Goal: Information Seeking & Learning: Understand process/instructions

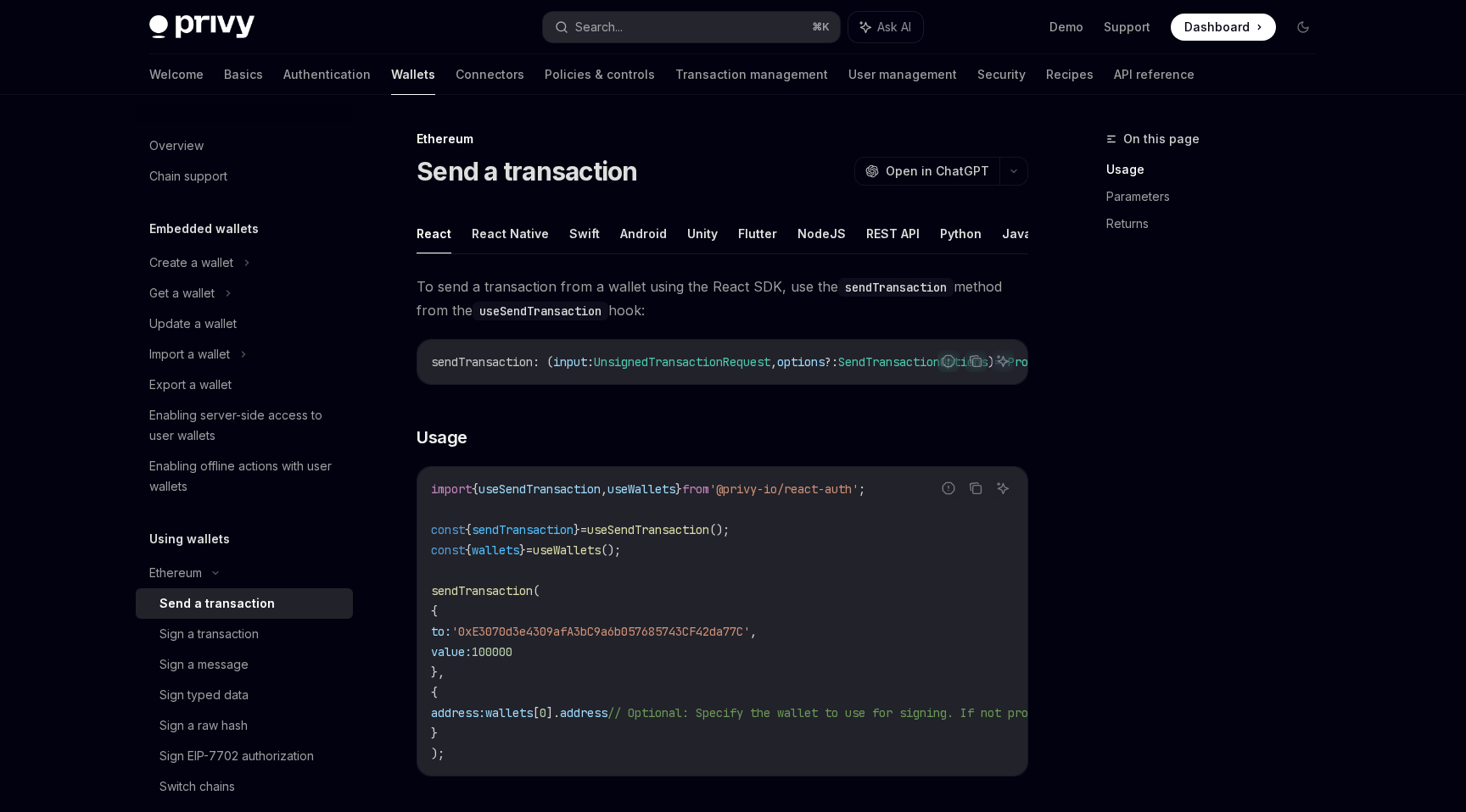
scroll to position [152, 0]
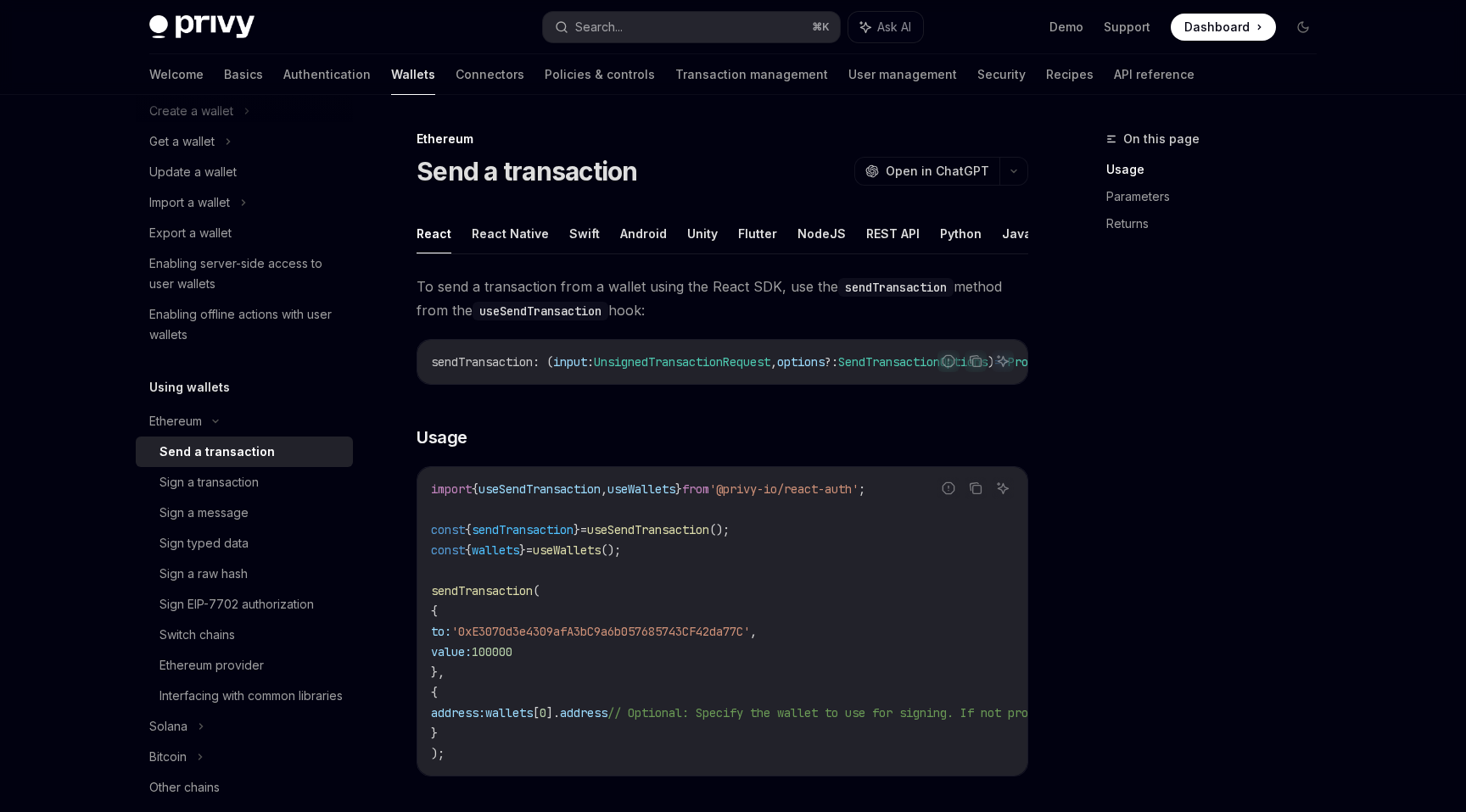
click at [263, 451] on div "Send a transaction" at bounding box center [217, 453] width 115 height 21
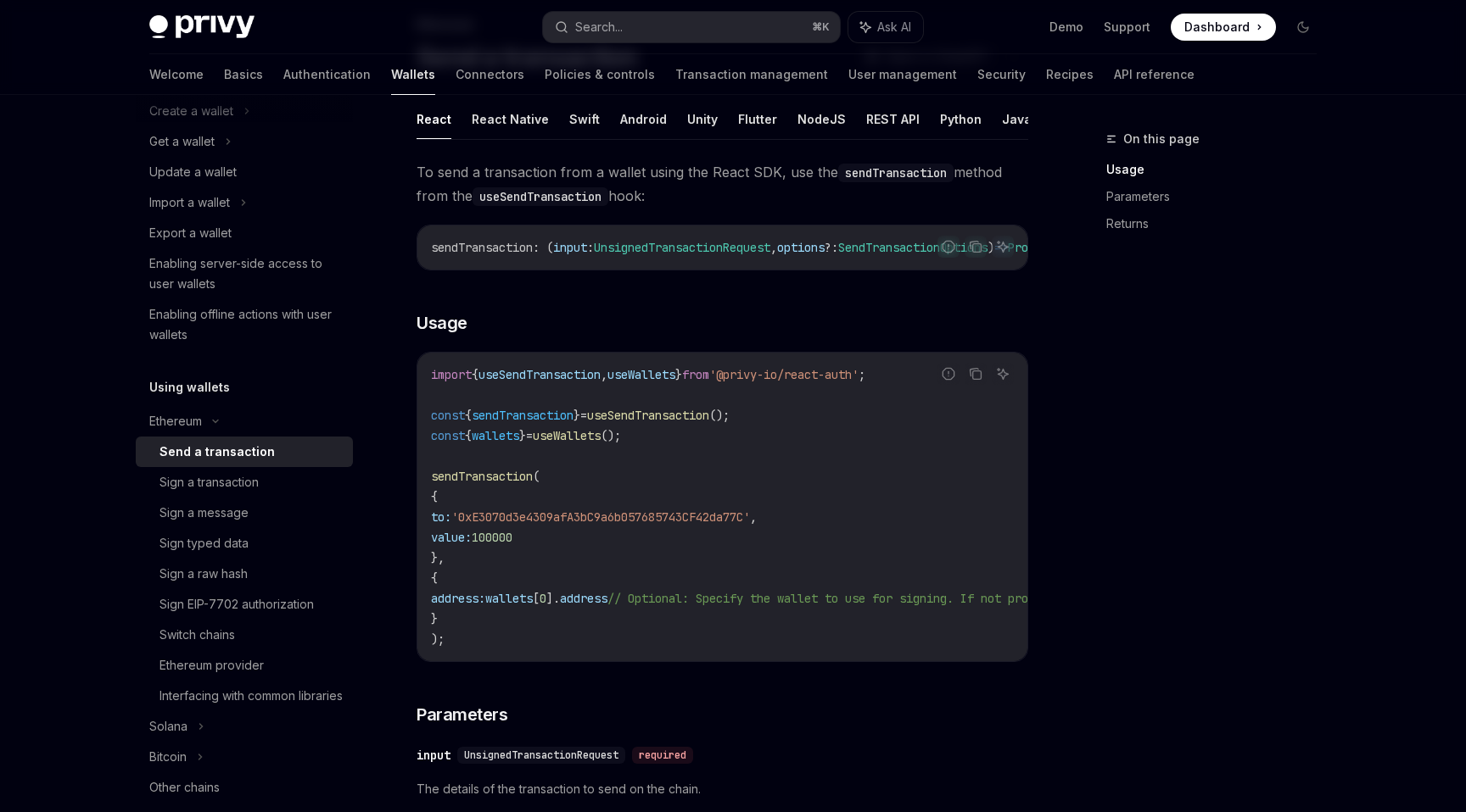
scroll to position [122, 0]
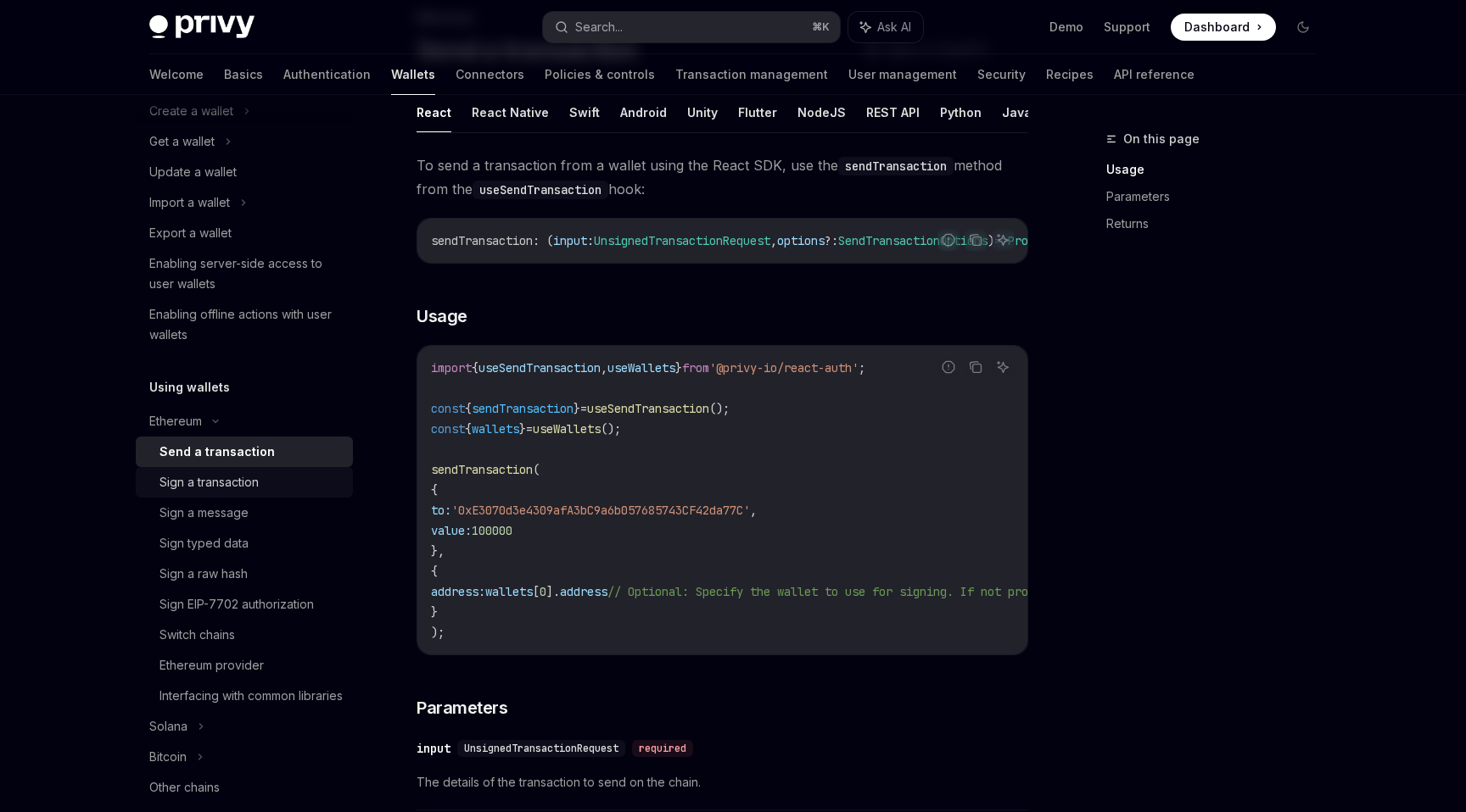
click at [263, 484] on div "Sign a transaction" at bounding box center [251, 483] width 183 height 21
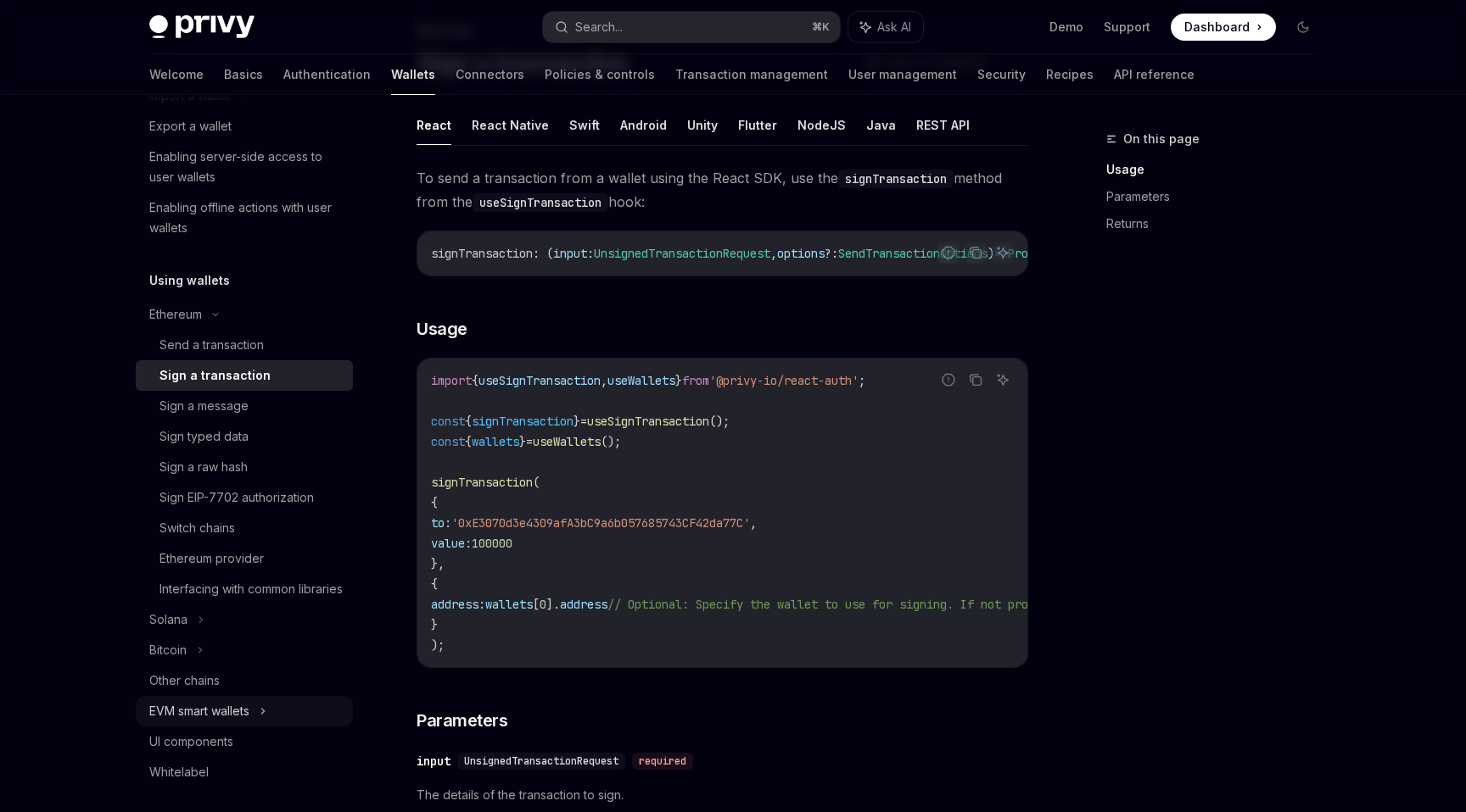
scroll to position [257, 0]
click at [248, 558] on div "Ethereum provider" at bounding box center [211, 561] width 105 height 21
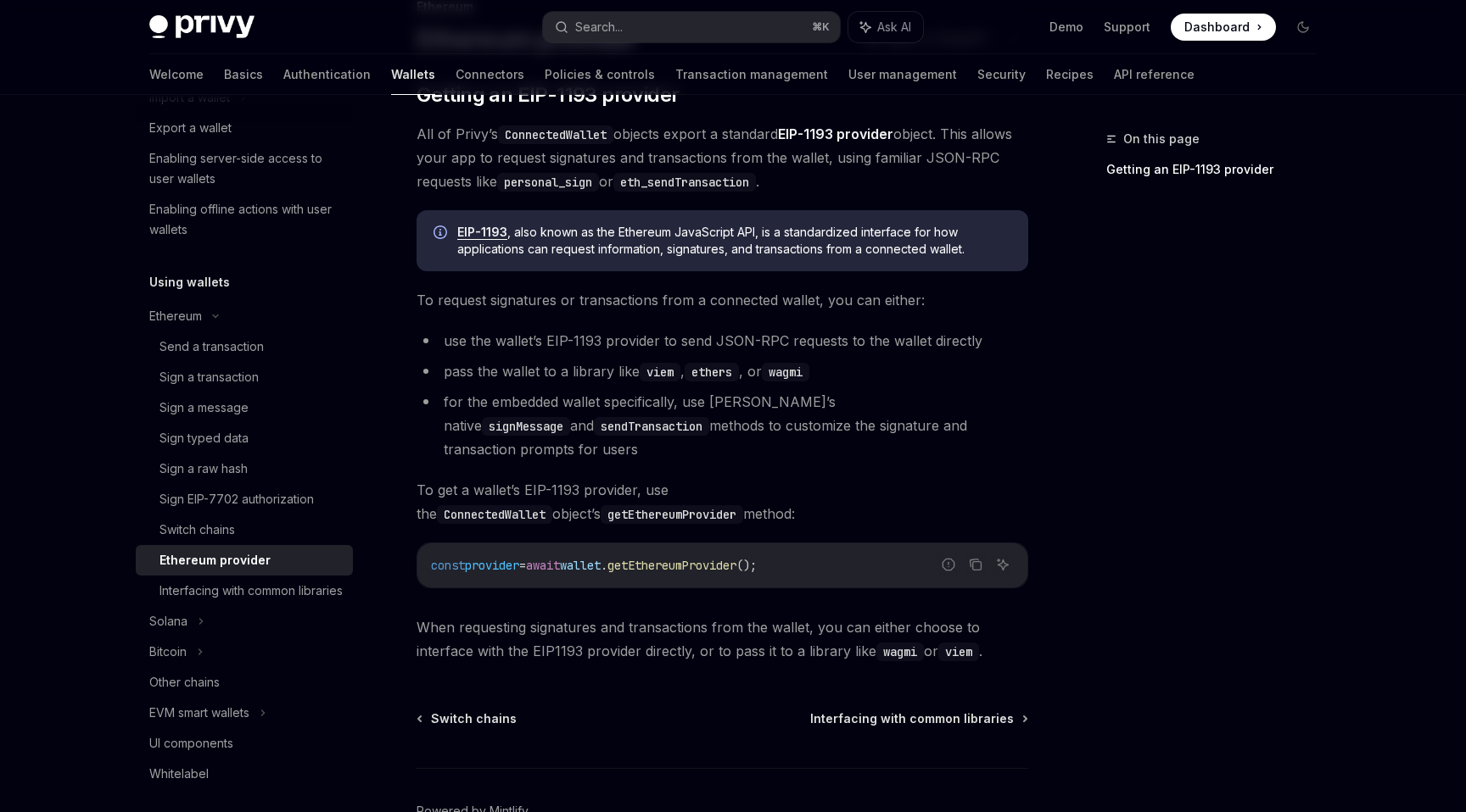
scroll to position [143, 0]
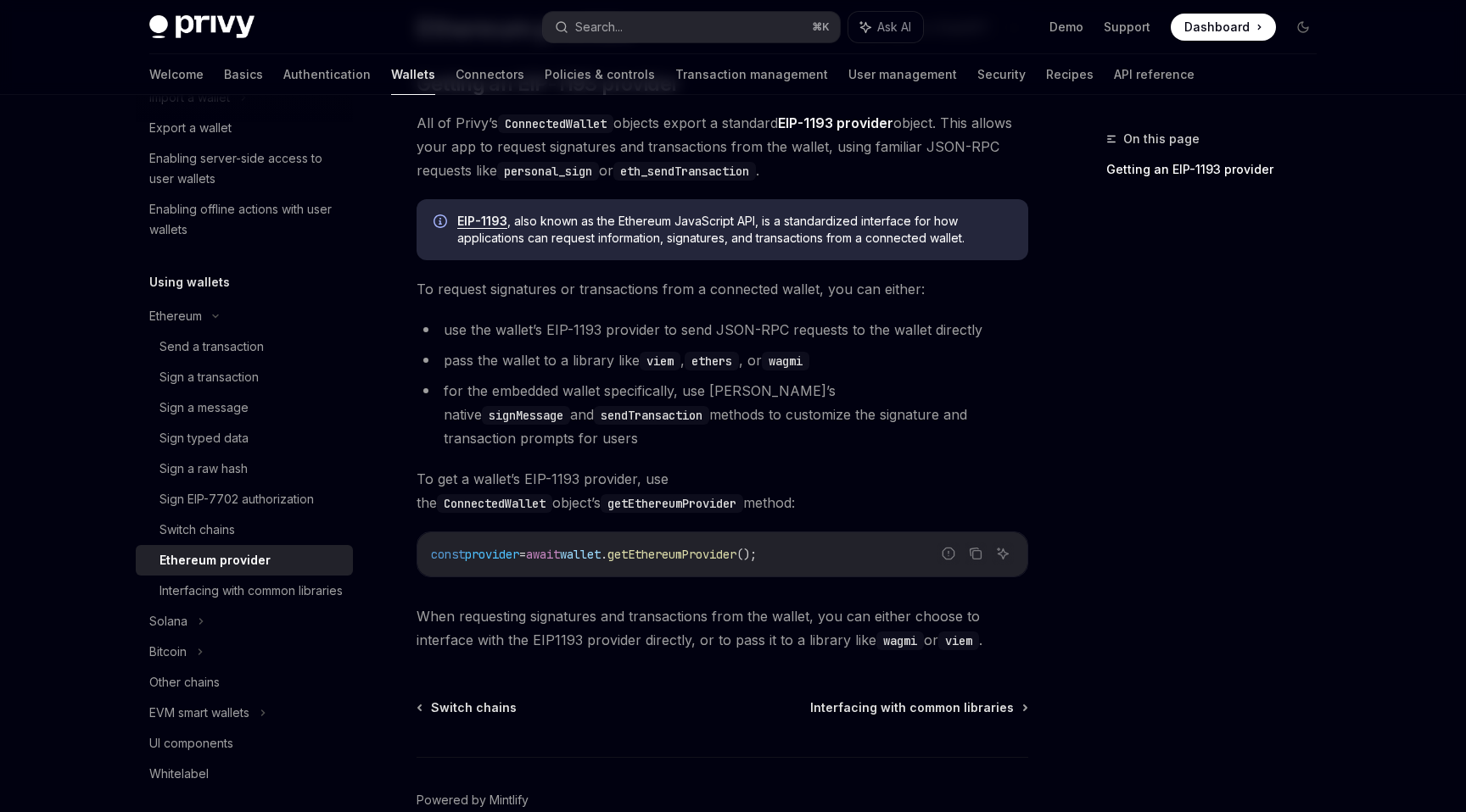
click at [777, 391] on li "for the embedded wallet specifically, use [PERSON_NAME]’s native signMessage an…" at bounding box center [723, 415] width 611 height 72
click at [773, 419] on li "for the embedded wallet specifically, use [PERSON_NAME]’s native signMessage an…" at bounding box center [723, 415] width 611 height 72
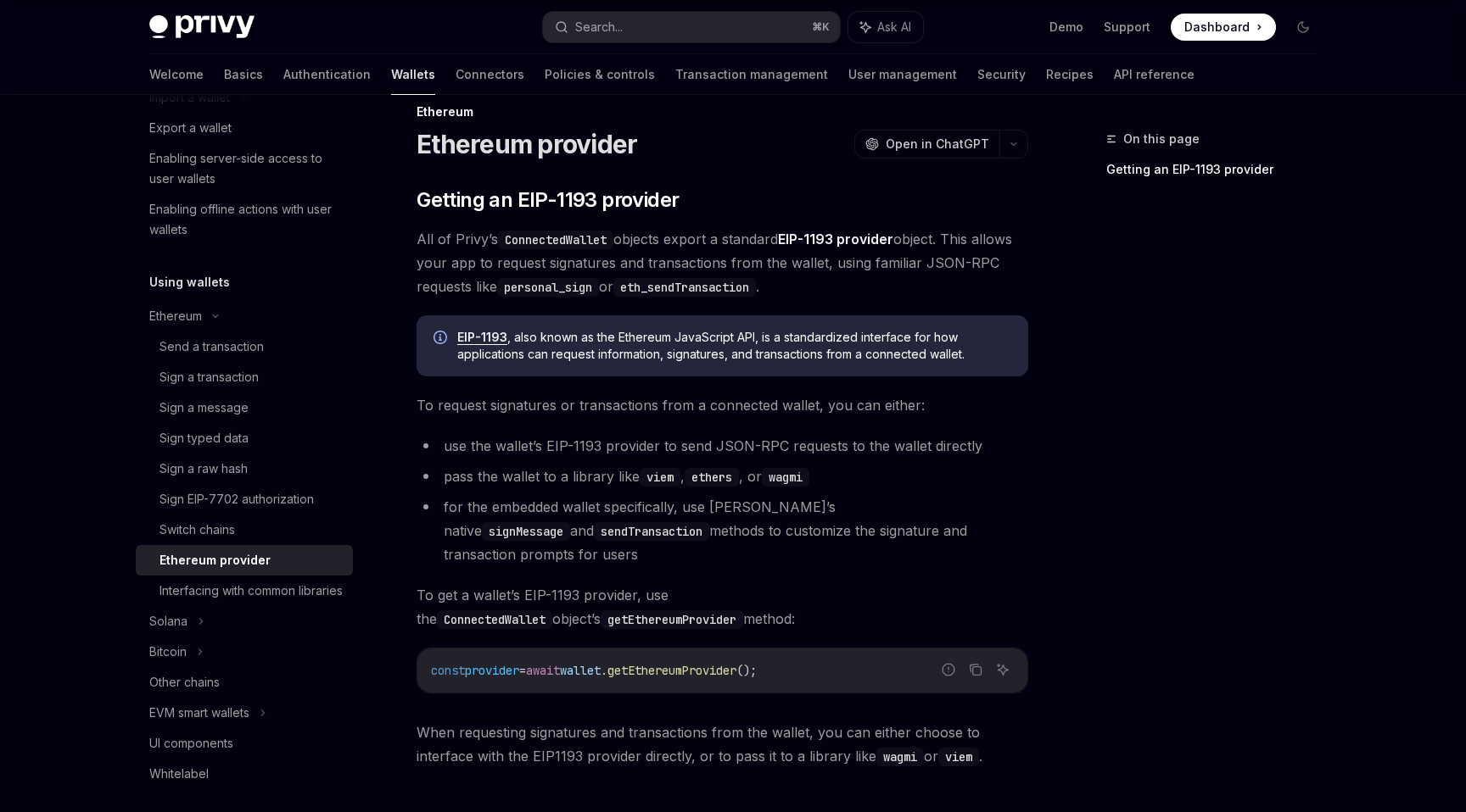
scroll to position [0, 0]
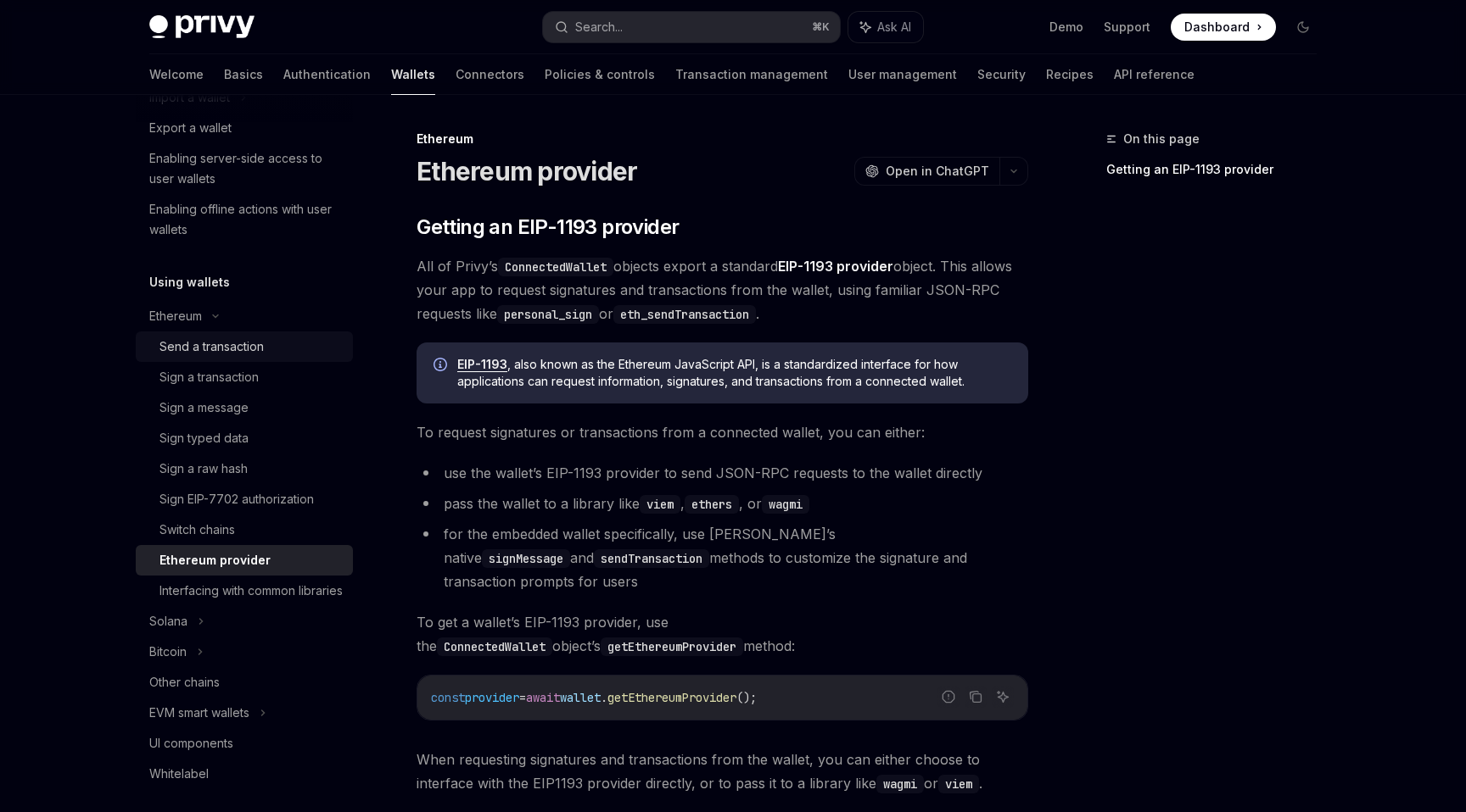
click at [235, 346] on div "Send a transaction" at bounding box center [211, 347] width 105 height 21
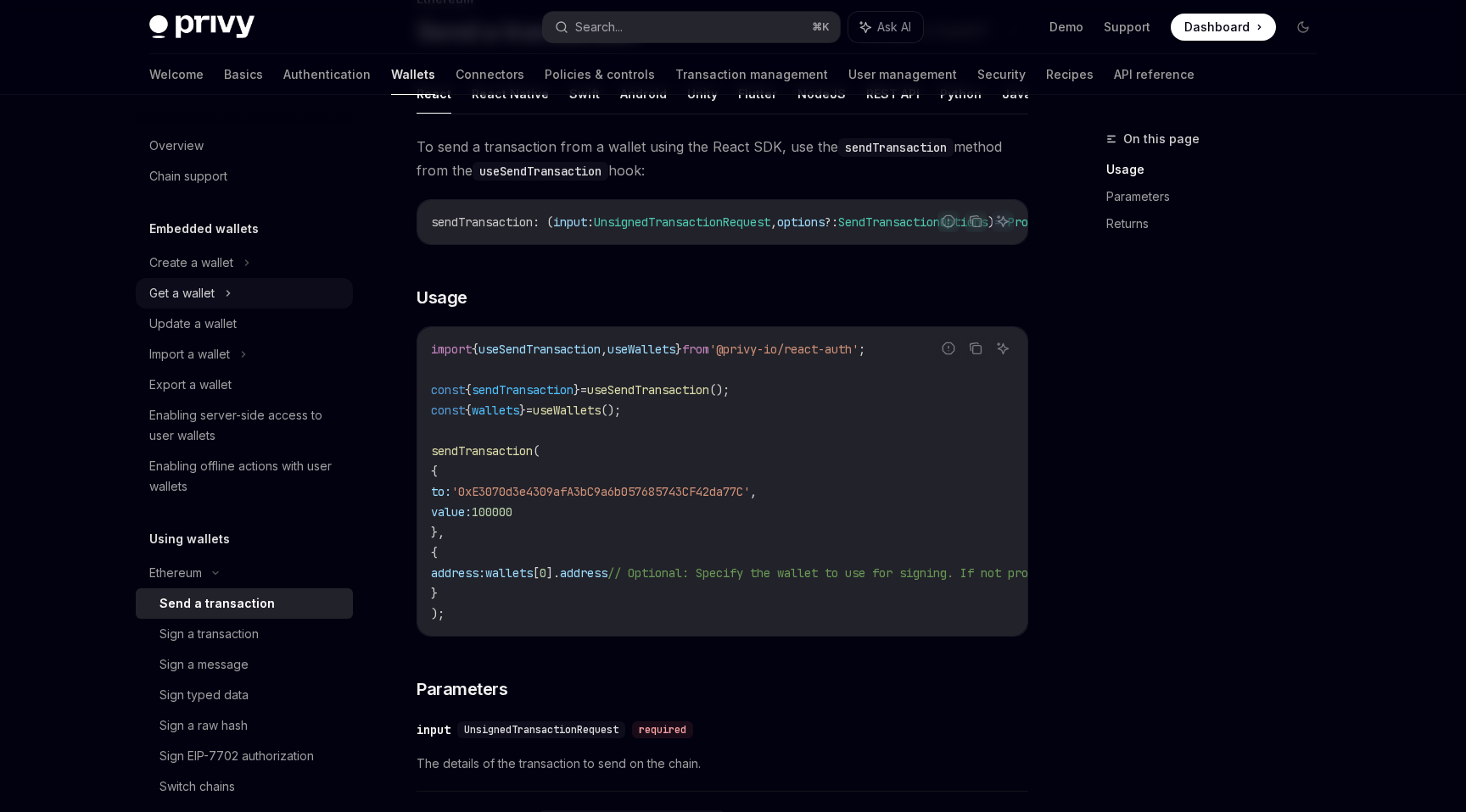
click at [195, 296] on div "Get a wallet" at bounding box center [181, 293] width 65 height 21
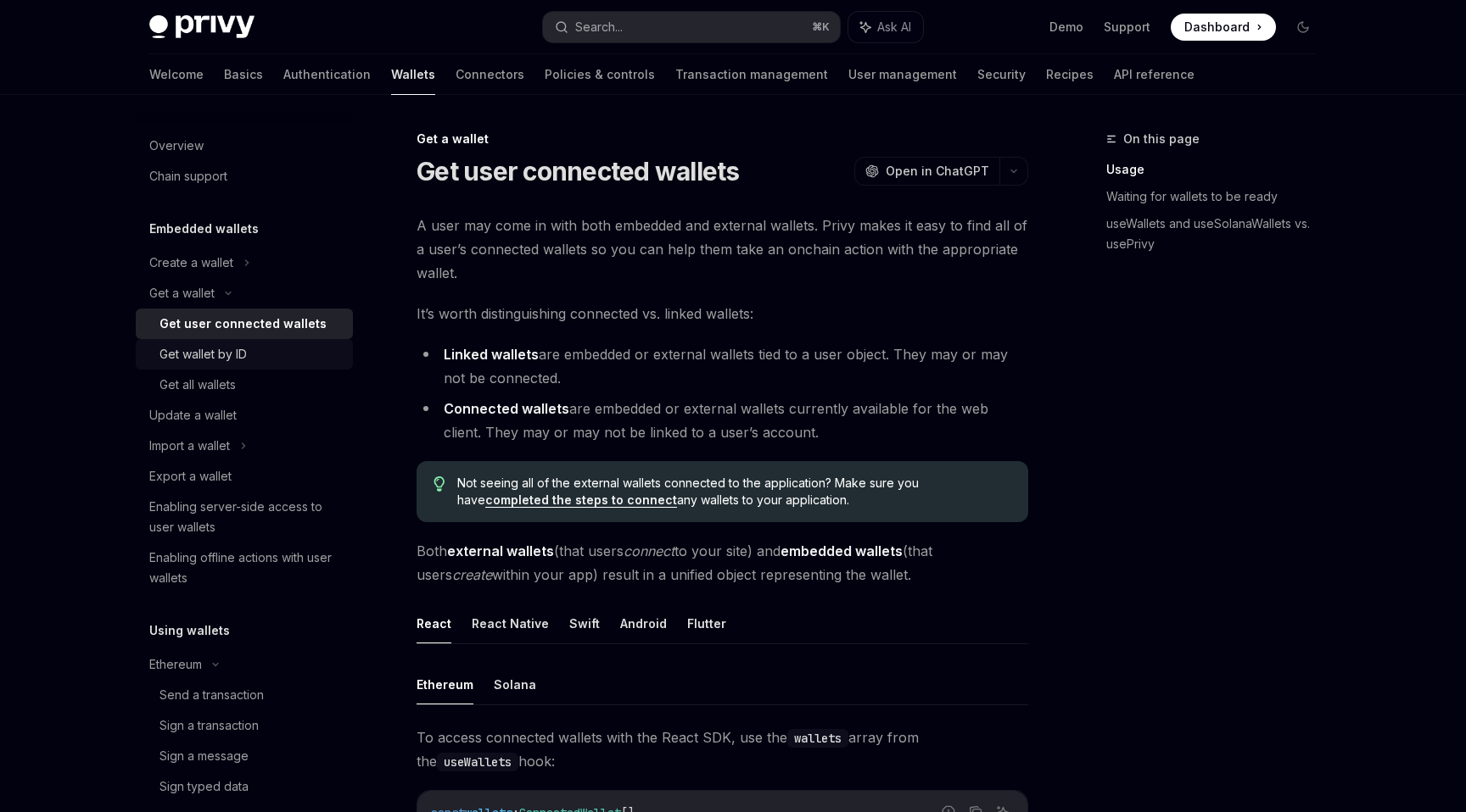
click at [220, 354] on div "Get wallet by ID" at bounding box center [203, 355] width 88 height 21
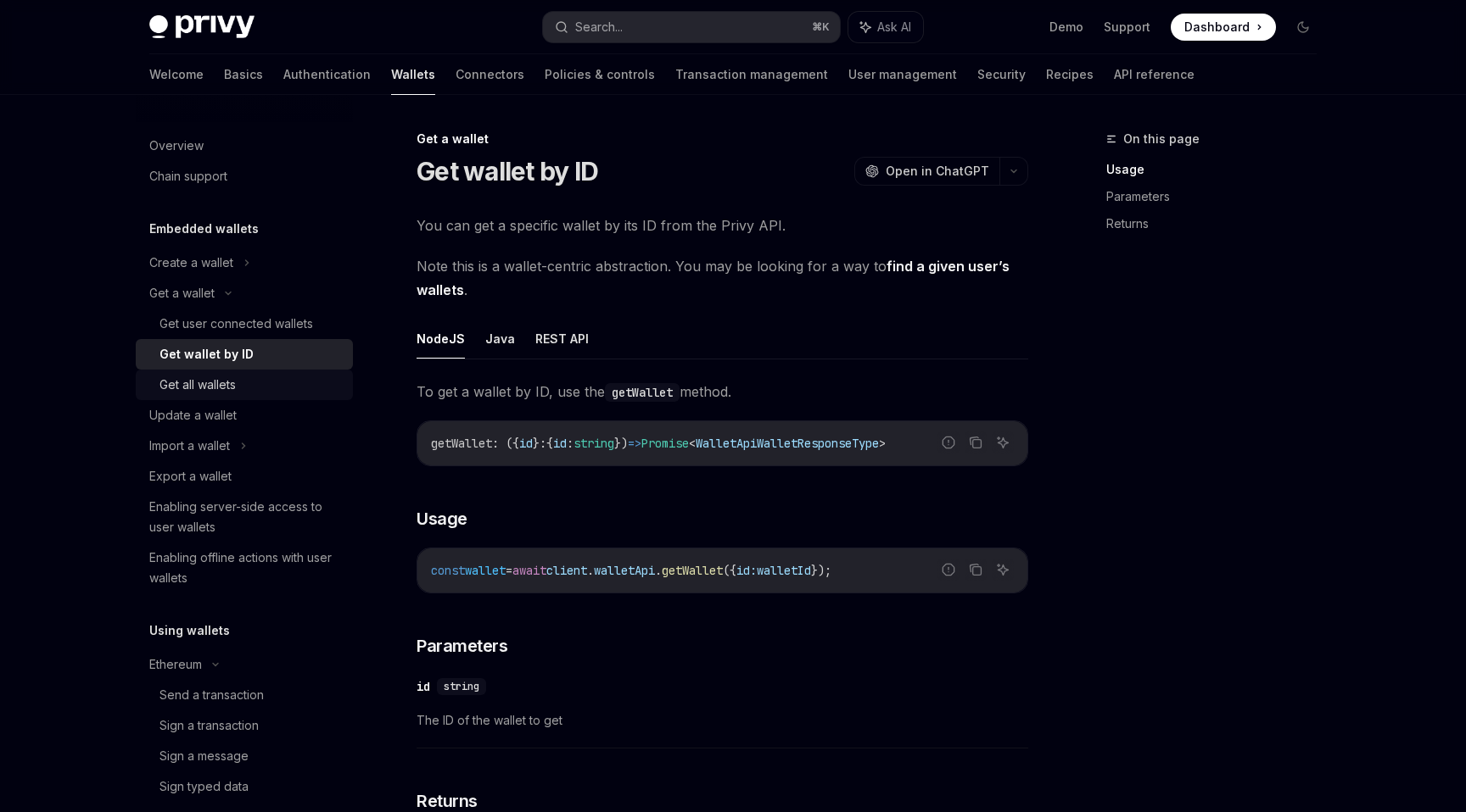
click at [213, 381] on div "Get all wallets" at bounding box center [197, 385] width 76 height 21
type textarea "*"
